Goal: Task Accomplishment & Management: Use online tool/utility

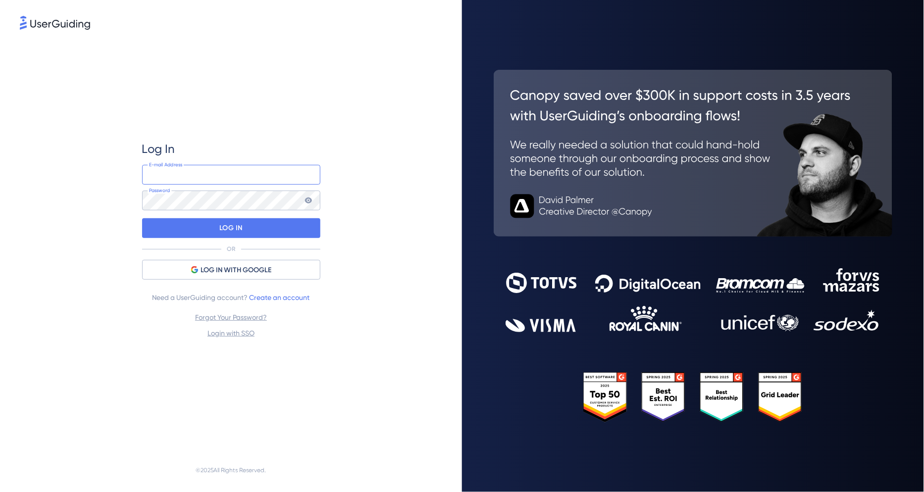
click at [181, 176] on input "email" at bounding box center [231, 175] width 178 height 20
type input "[EMAIL_ADDRESS][DOMAIN_NAME]"
click at [307, 203] on icon at bounding box center [308, 201] width 7 height 6
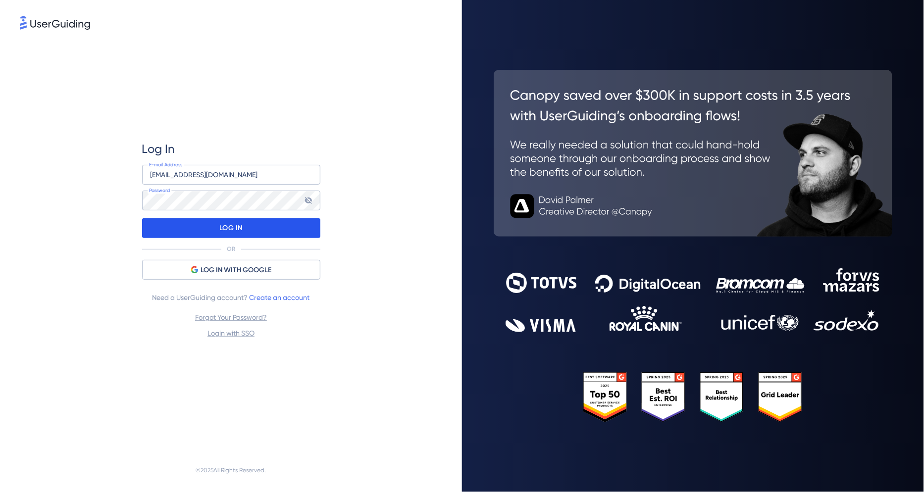
click at [220, 227] on p "LOG IN" at bounding box center [230, 228] width 23 height 16
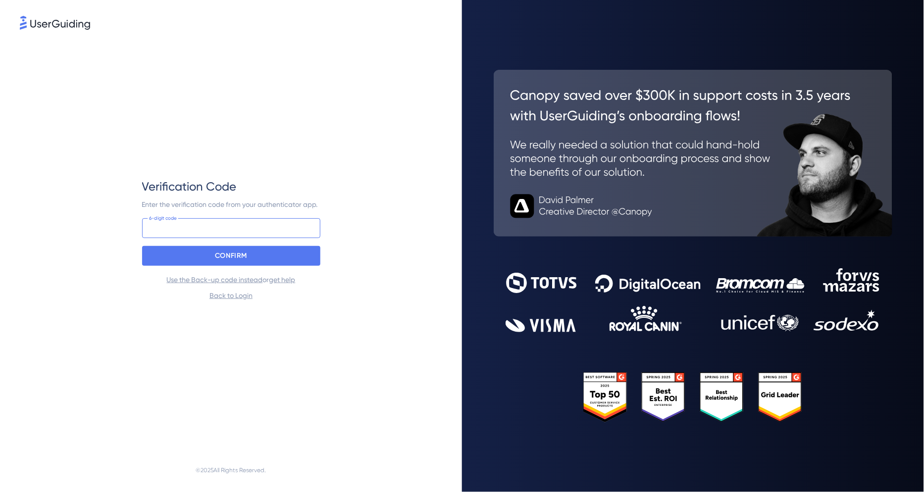
click at [221, 231] on input at bounding box center [231, 228] width 178 height 20
type input "639 266"
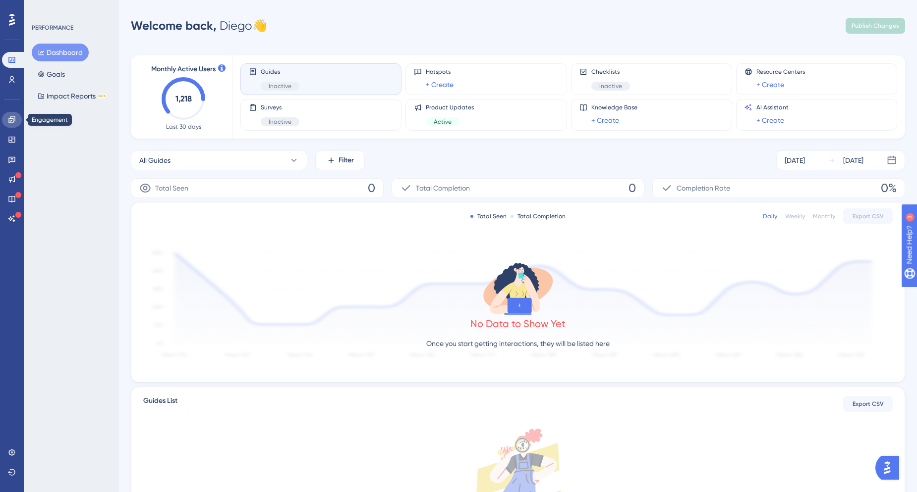
click at [16, 121] on link at bounding box center [12, 120] width 20 height 16
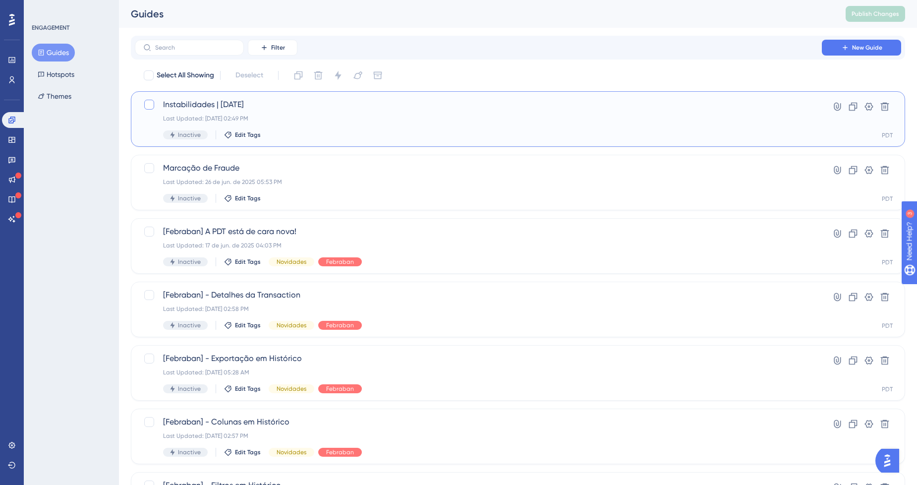
click at [153, 106] on div at bounding box center [149, 105] width 10 height 10
checkbox input "true"
click at [847, 102] on button at bounding box center [853, 107] width 16 height 16
checkbox input "false"
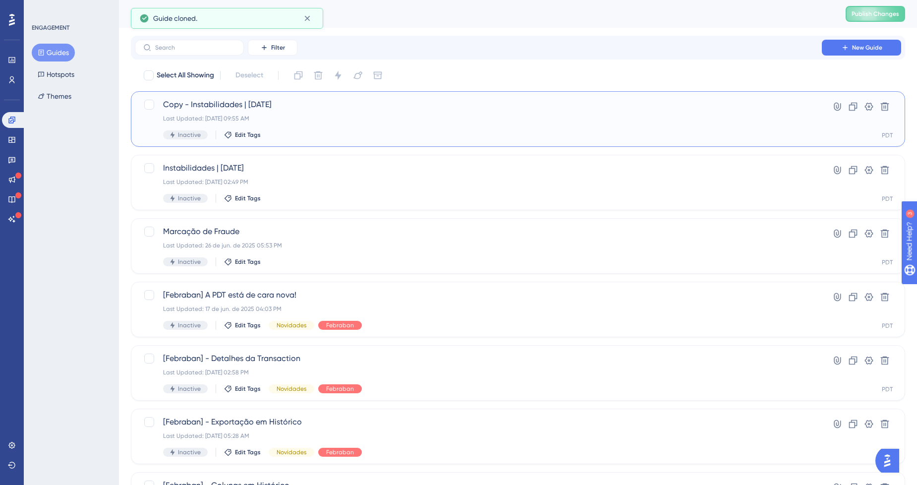
click at [233, 105] on span "Copy - Instabilidades | 18/06/2025" at bounding box center [478, 105] width 630 height 12
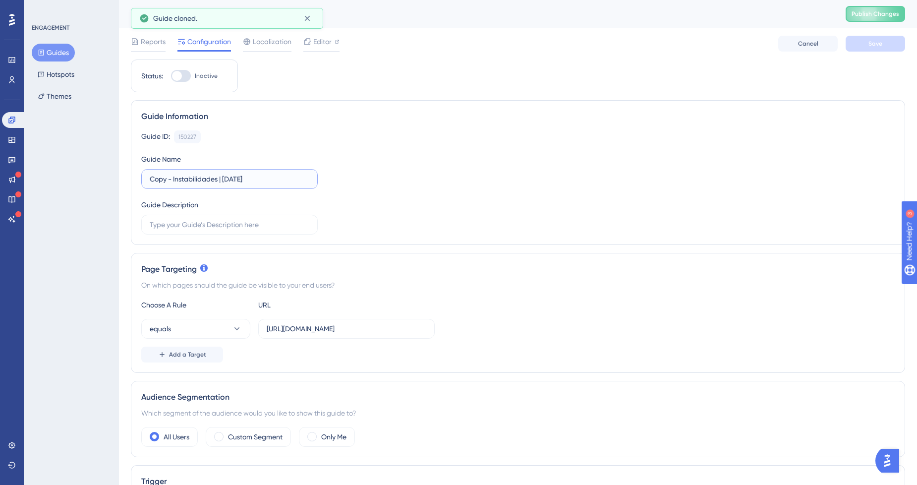
click at [207, 173] on input "Copy - Instabilidades | 18/06/2025" at bounding box center [230, 178] width 160 height 11
drag, startPoint x: 290, startPoint y: 177, endPoint x: 223, endPoint y: 177, distance: 66.4
click at [223, 177] on input "Copy - Instabilidades | 18/06/2025" at bounding box center [230, 178] width 160 height 11
drag, startPoint x: 173, startPoint y: 177, endPoint x: 108, endPoint y: 177, distance: 65.4
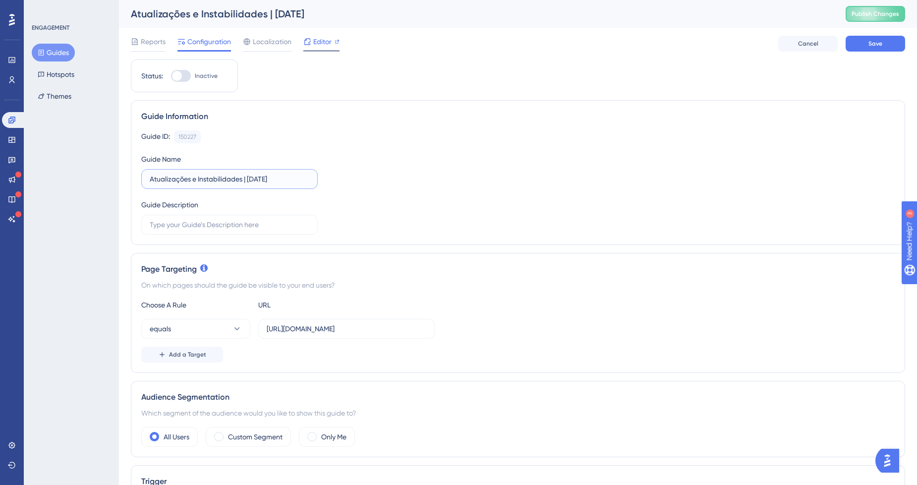
type input "Atualizações e Instabilidades | 19/08/2025"
click at [311, 42] on div "Editor" at bounding box center [321, 42] width 36 height 12
click at [880, 43] on span "Save" at bounding box center [875, 44] width 14 height 8
click at [183, 74] on div at bounding box center [181, 76] width 20 height 12
click at [171, 76] on input "Inactive" at bounding box center [170, 76] width 0 height 0
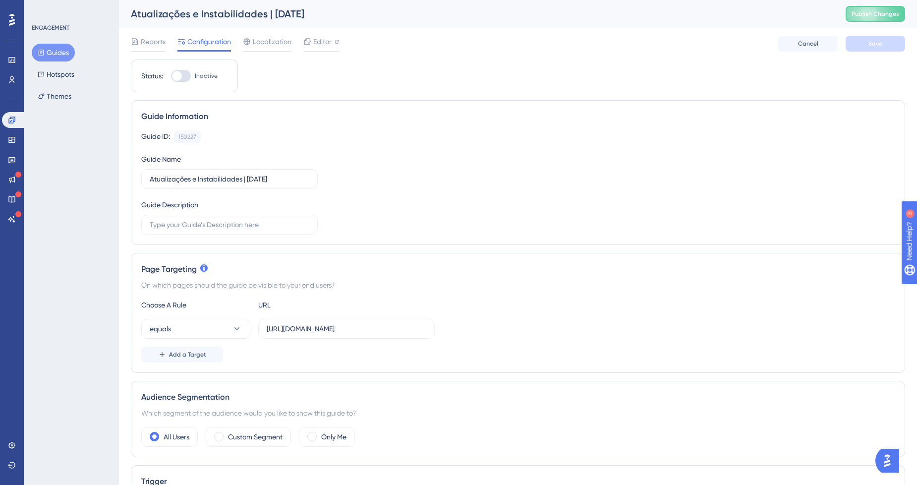
checkbox input "true"
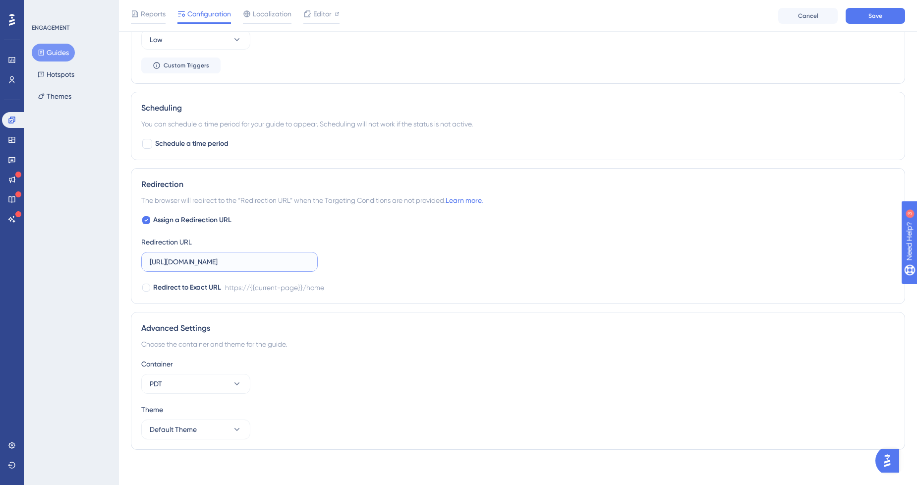
scroll to position [0, 6]
drag, startPoint x: 325, startPoint y: 255, endPoint x: 376, endPoint y: 256, distance: 51.5
click at [376, 256] on div "Assign a Redirection URL Redirection URL https://plataformadatatrust.clearsale.…" at bounding box center [517, 253] width 753 height 79
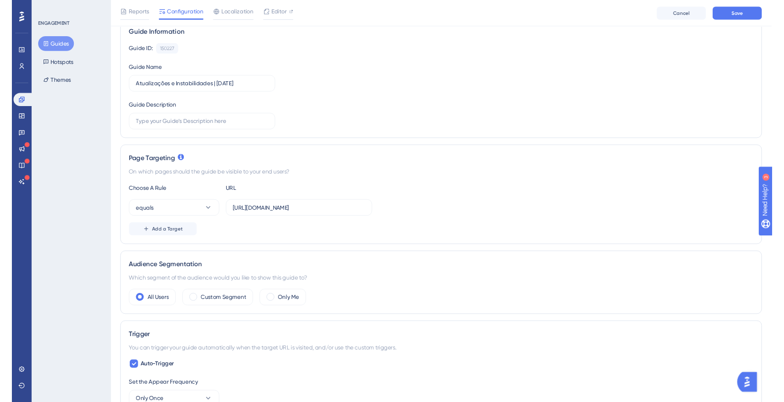
scroll to position [0, 0]
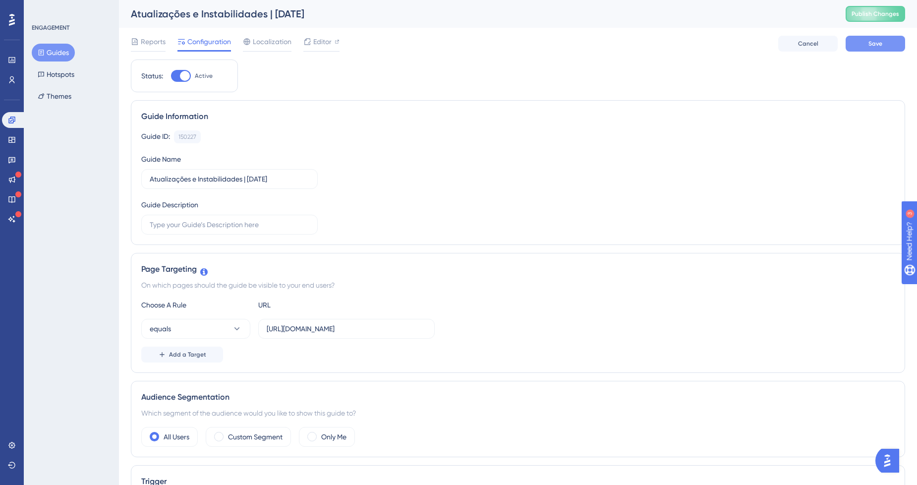
click at [882, 49] on button "Save" at bounding box center [874, 44] width 59 height 16
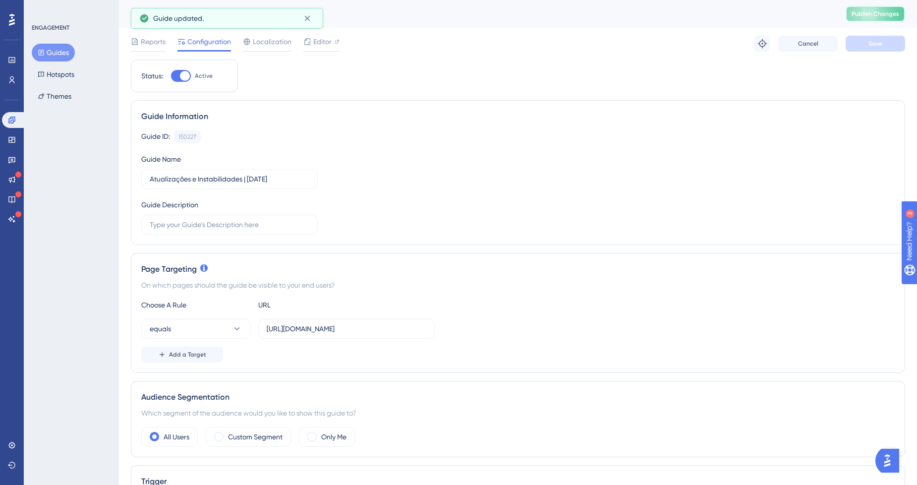
click at [888, 9] on button "Publish Changes" at bounding box center [874, 14] width 59 height 16
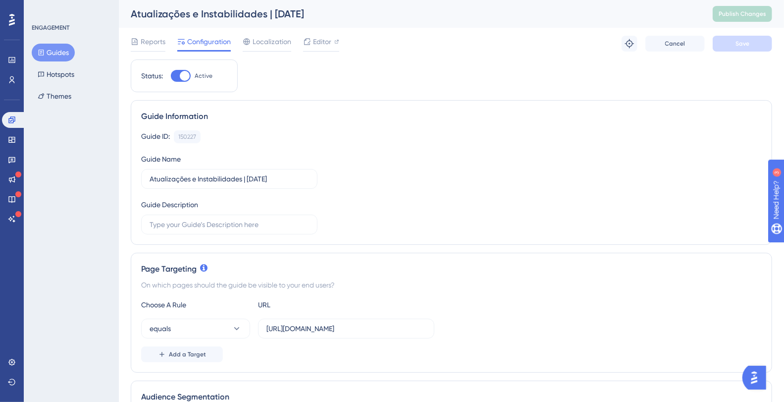
click at [49, 54] on button "Guides" at bounding box center [53, 53] width 43 height 18
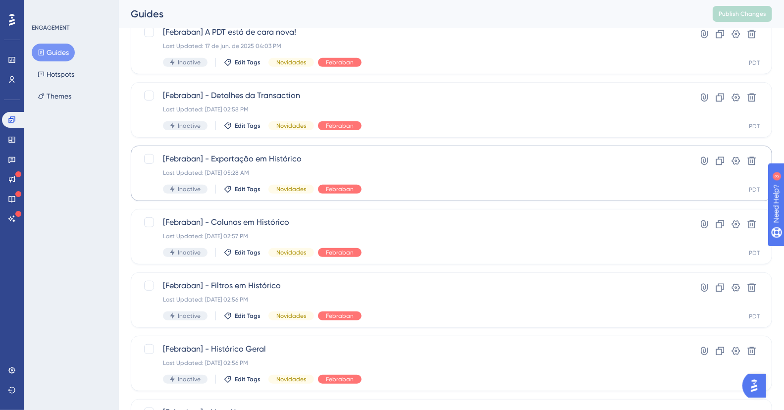
scroll to position [286, 0]
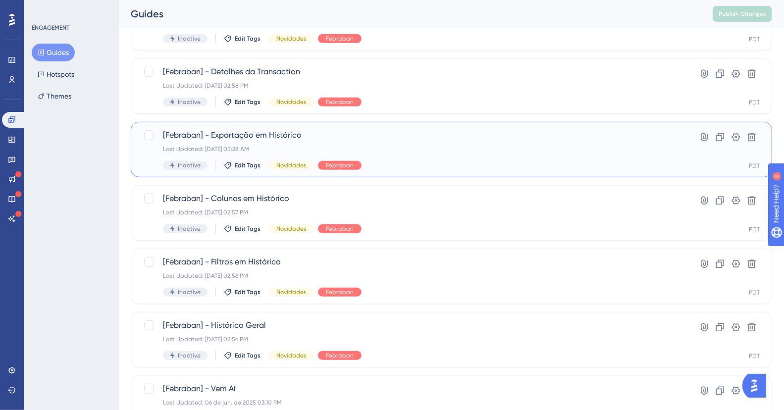
click at [278, 139] on span "[Febraban] - Exportação em Histórico" at bounding box center [412, 135] width 498 height 12
